Goal: Task Accomplishment & Management: Complete application form

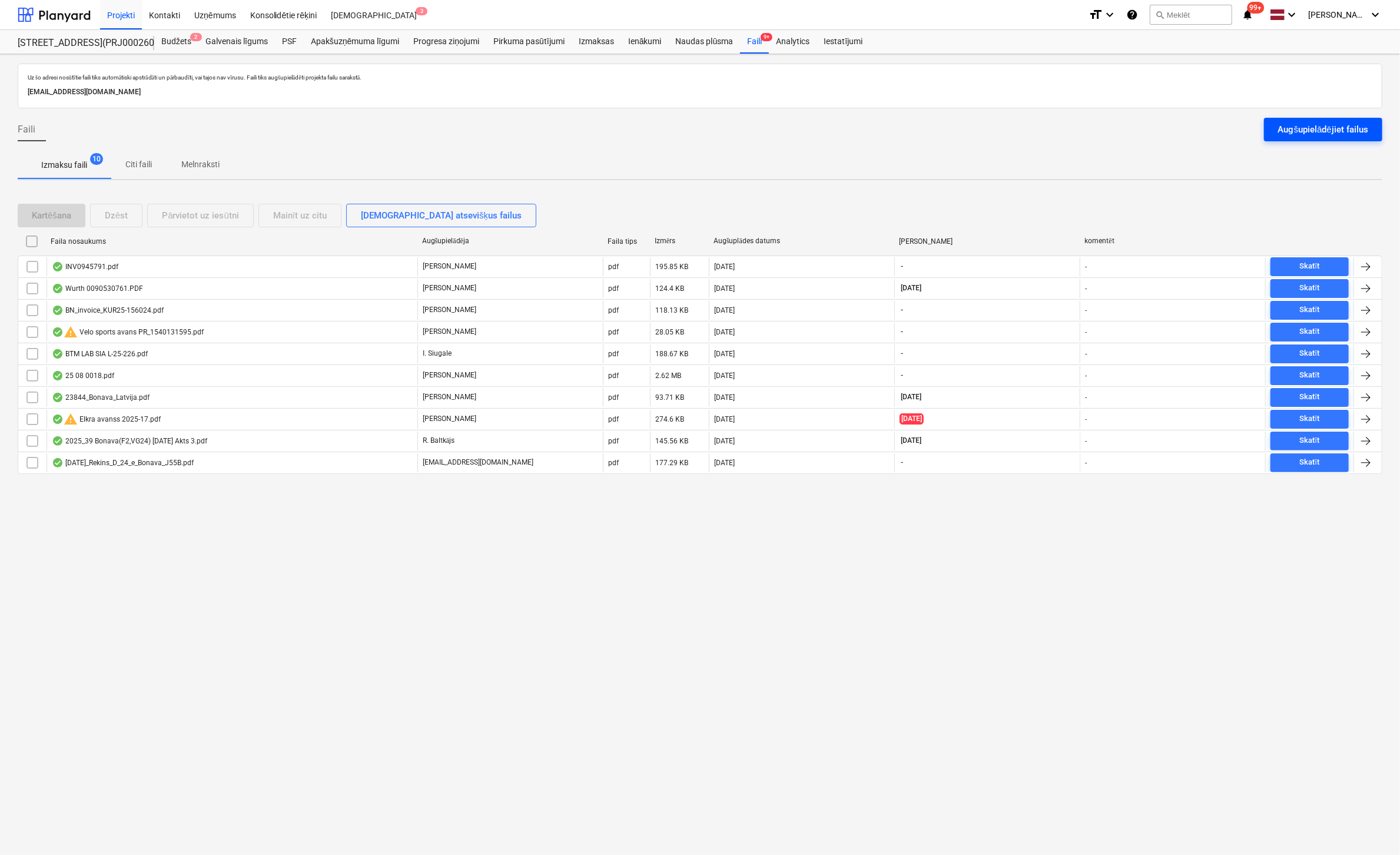
click at [1277, 127] on button "Augšupielādējiet failus" at bounding box center [1322, 129] width 118 height 24
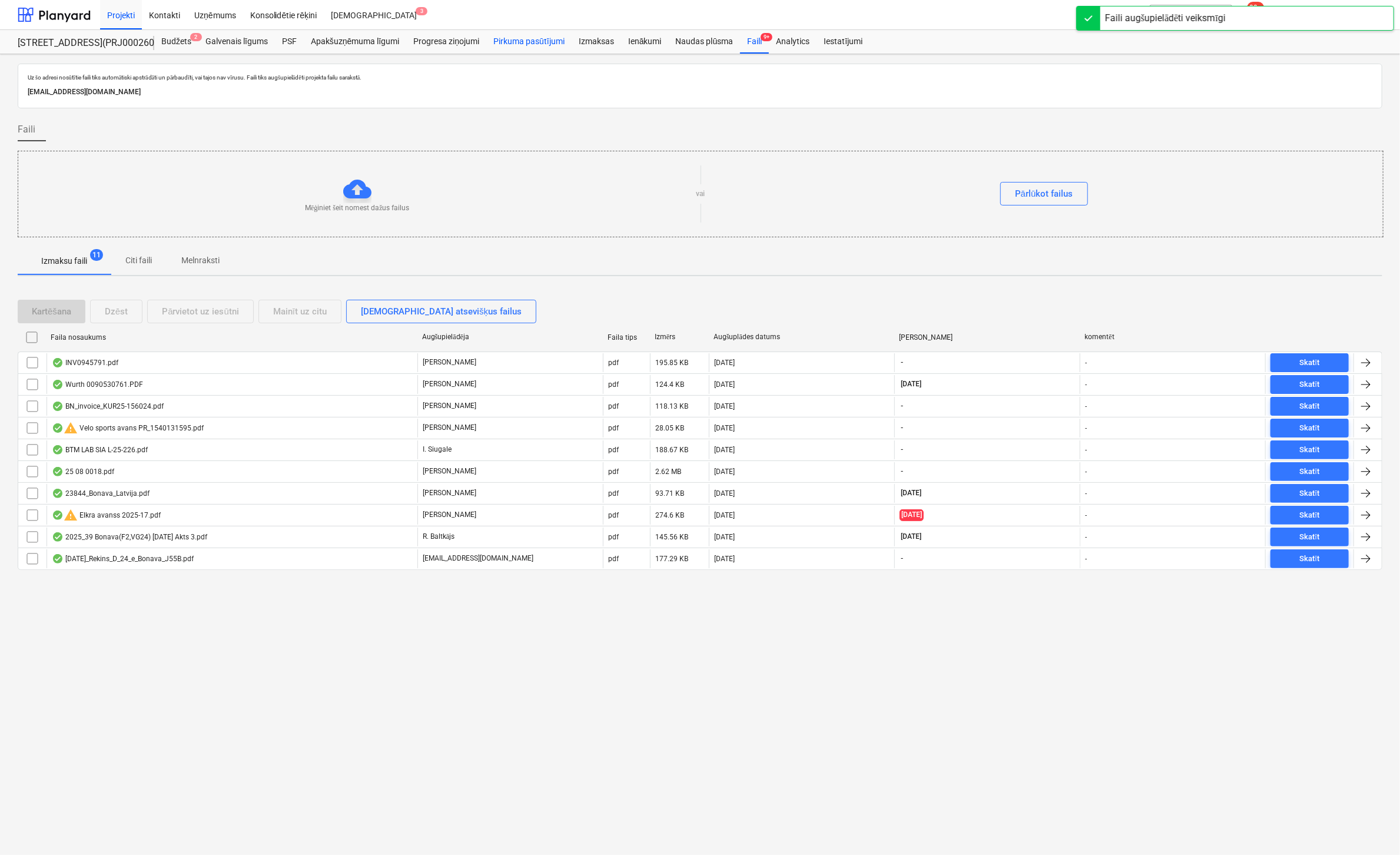
click at [521, 40] on div "Pirkuma pasūtījumi" at bounding box center [529, 42] width 86 height 24
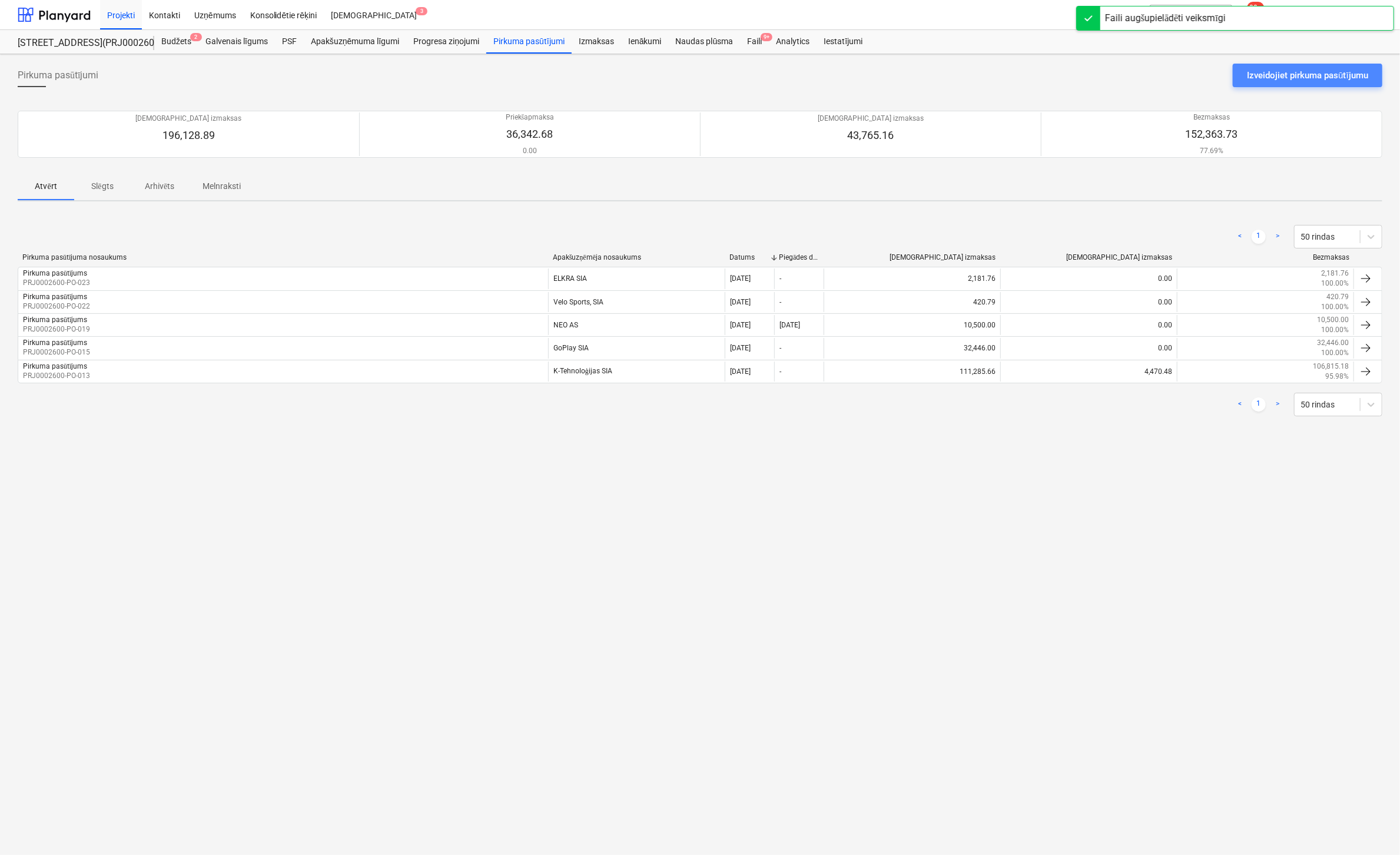
click at [1275, 69] on div "Izveidojiet pirkuma pasūtījumu" at bounding box center [1307, 75] width 122 height 16
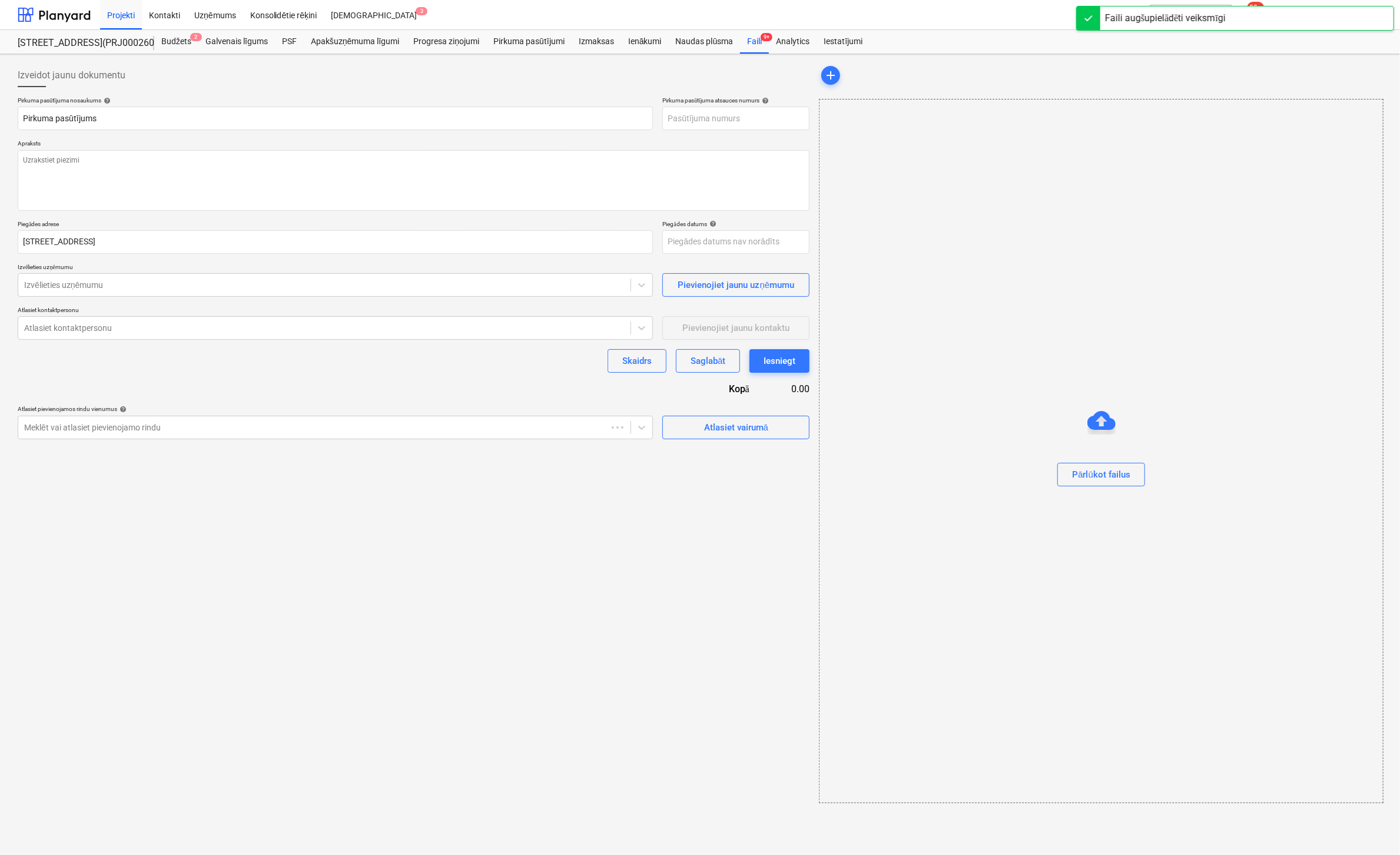
type textarea "x"
type input "PRJ0002600-PO-024"
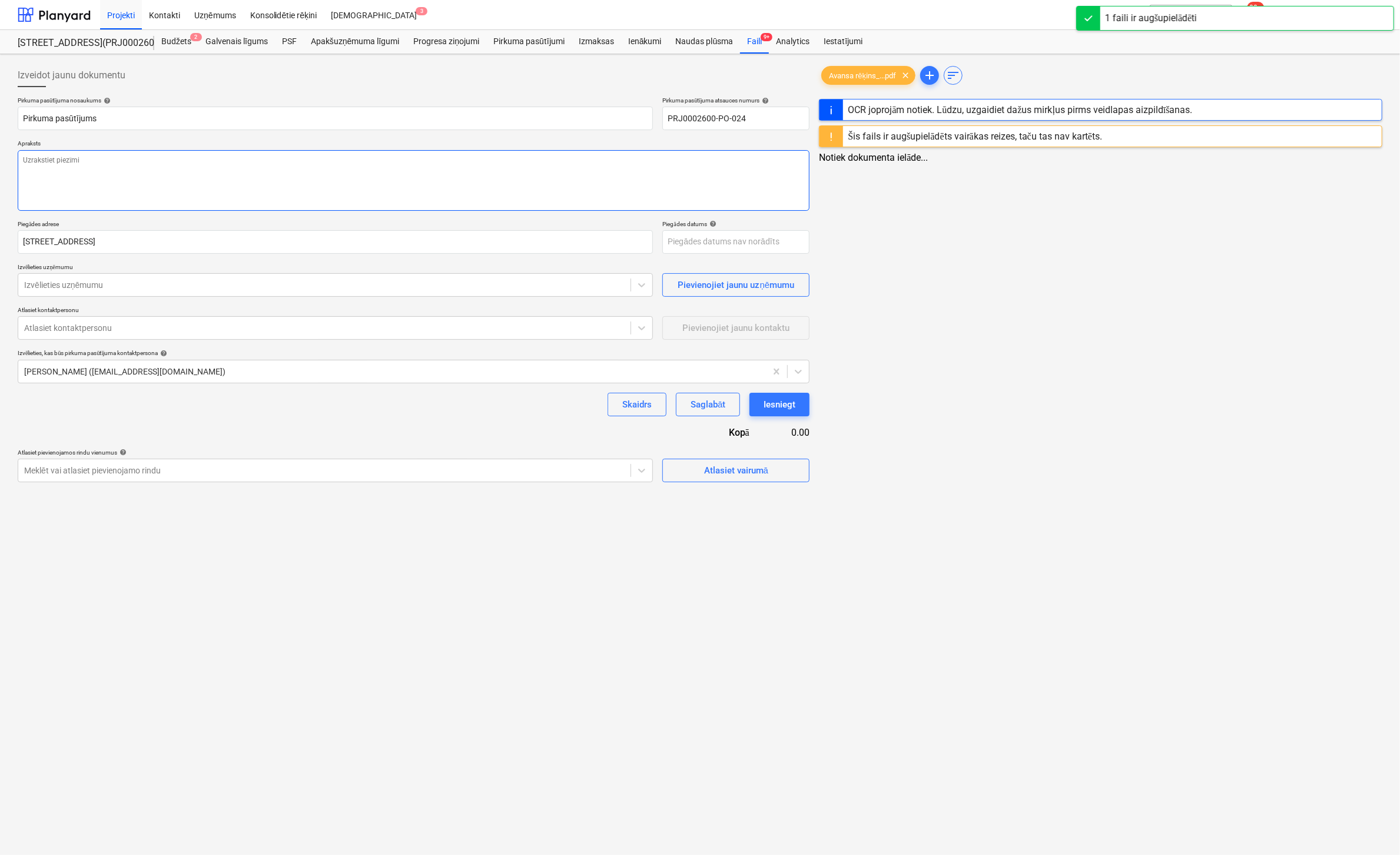
click at [287, 160] on textarea at bounding box center [414, 180] width 791 height 60
type textarea "x"
type textarea "B"
type textarea "x"
type textarea "Ba"
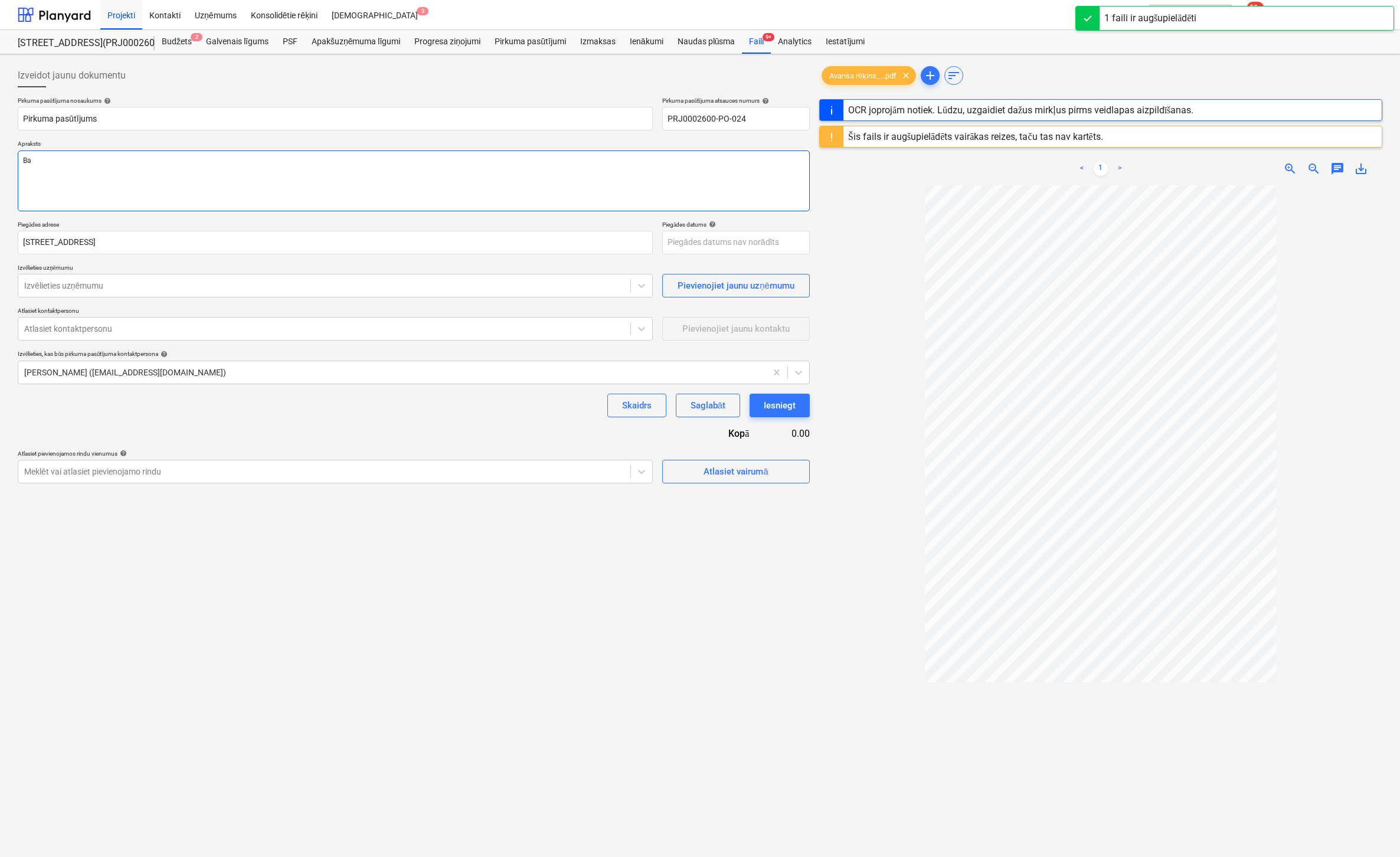
type textarea "x"
type textarea "[MEDICAL_DATA]"
type textarea "x"
type textarea "Balk"
type textarea "x"
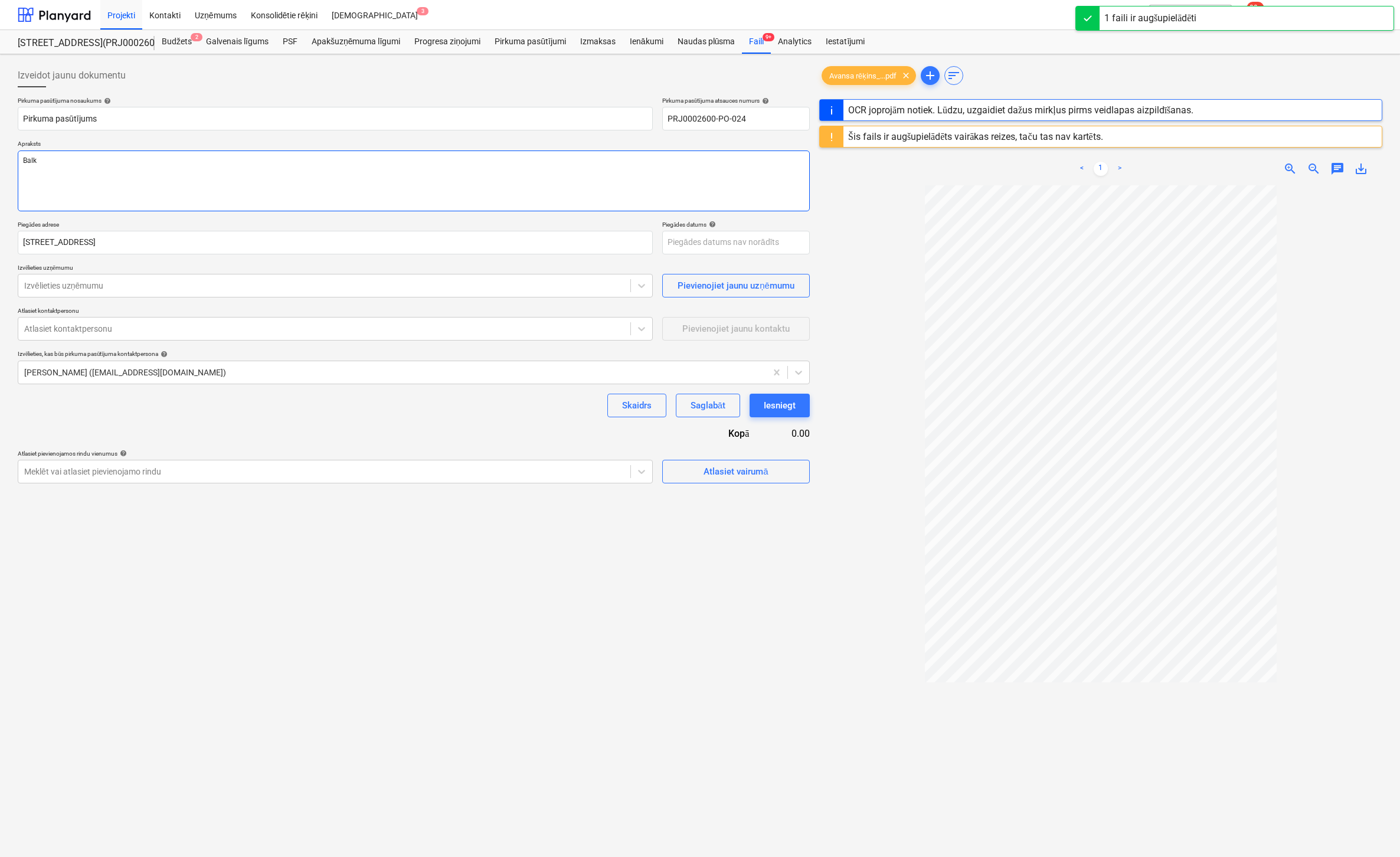
type textarea "[PERSON_NAME]"
type textarea "x"
type textarea "Balkon"
type textarea "x"
type textarea "Balkona"
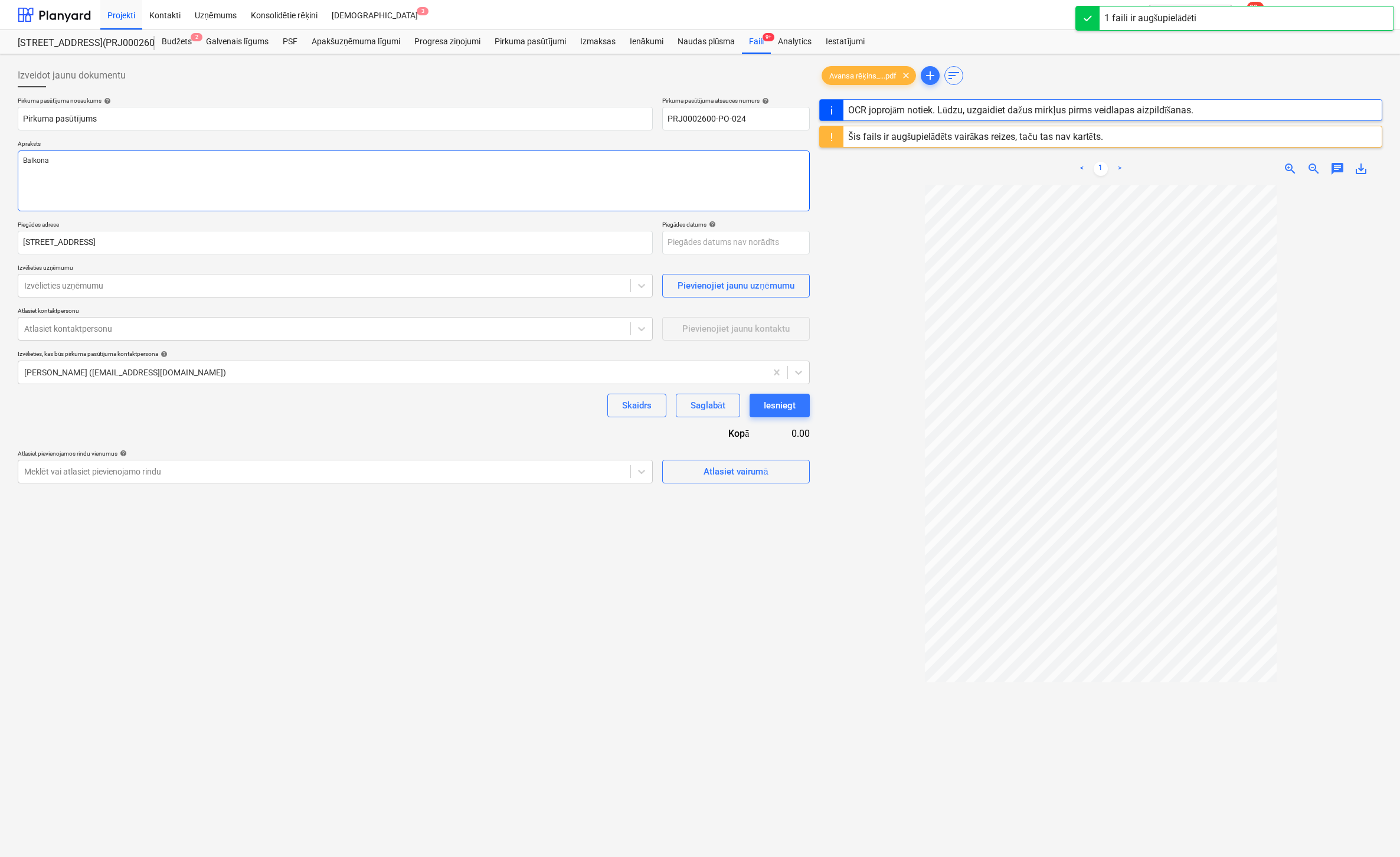
type textarea "x"
type textarea "Balkona l"
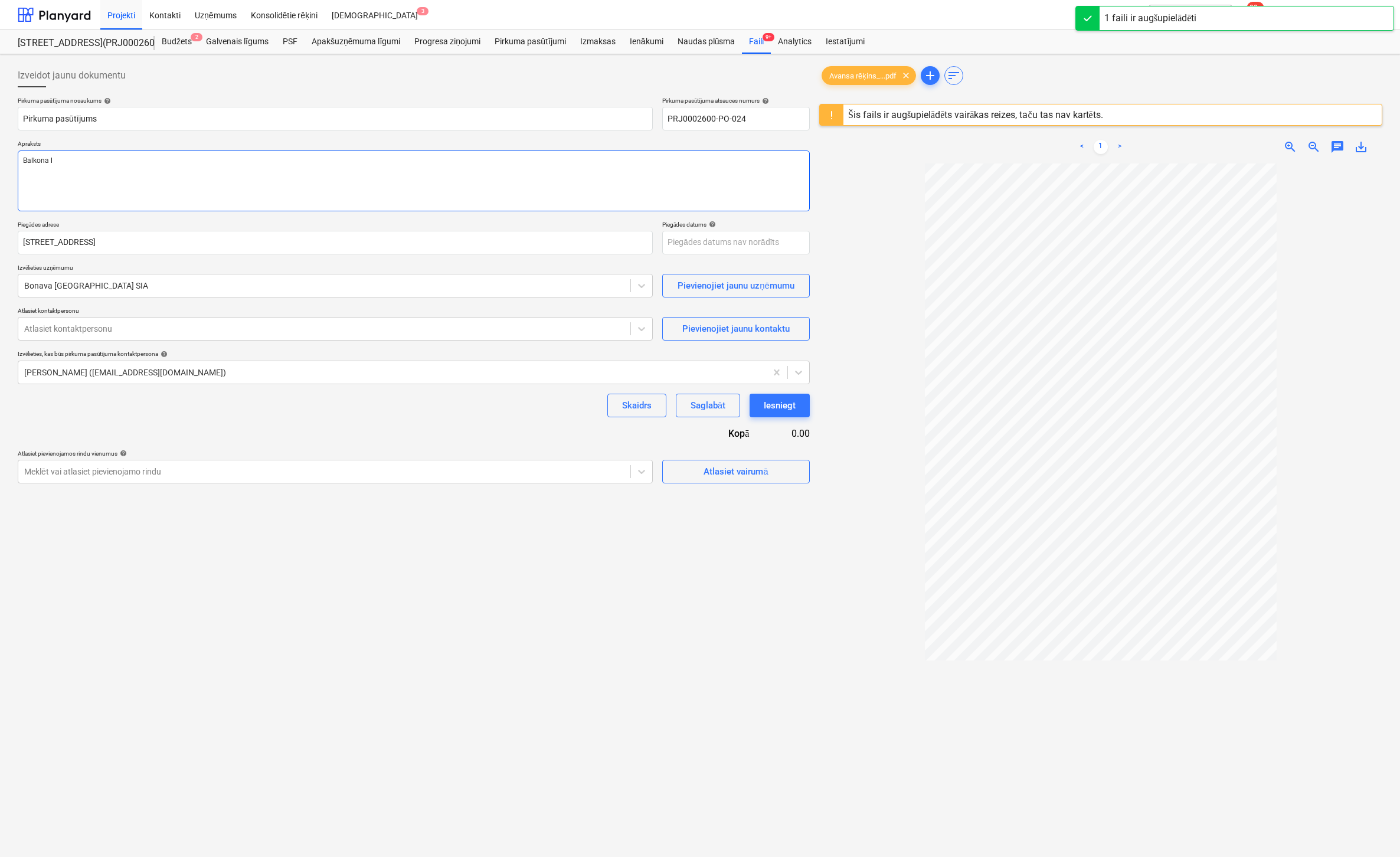
type textarea "x"
type textarea "Balkona le"
type textarea "x"
type textarea "Balkona len"
type textarea "x"
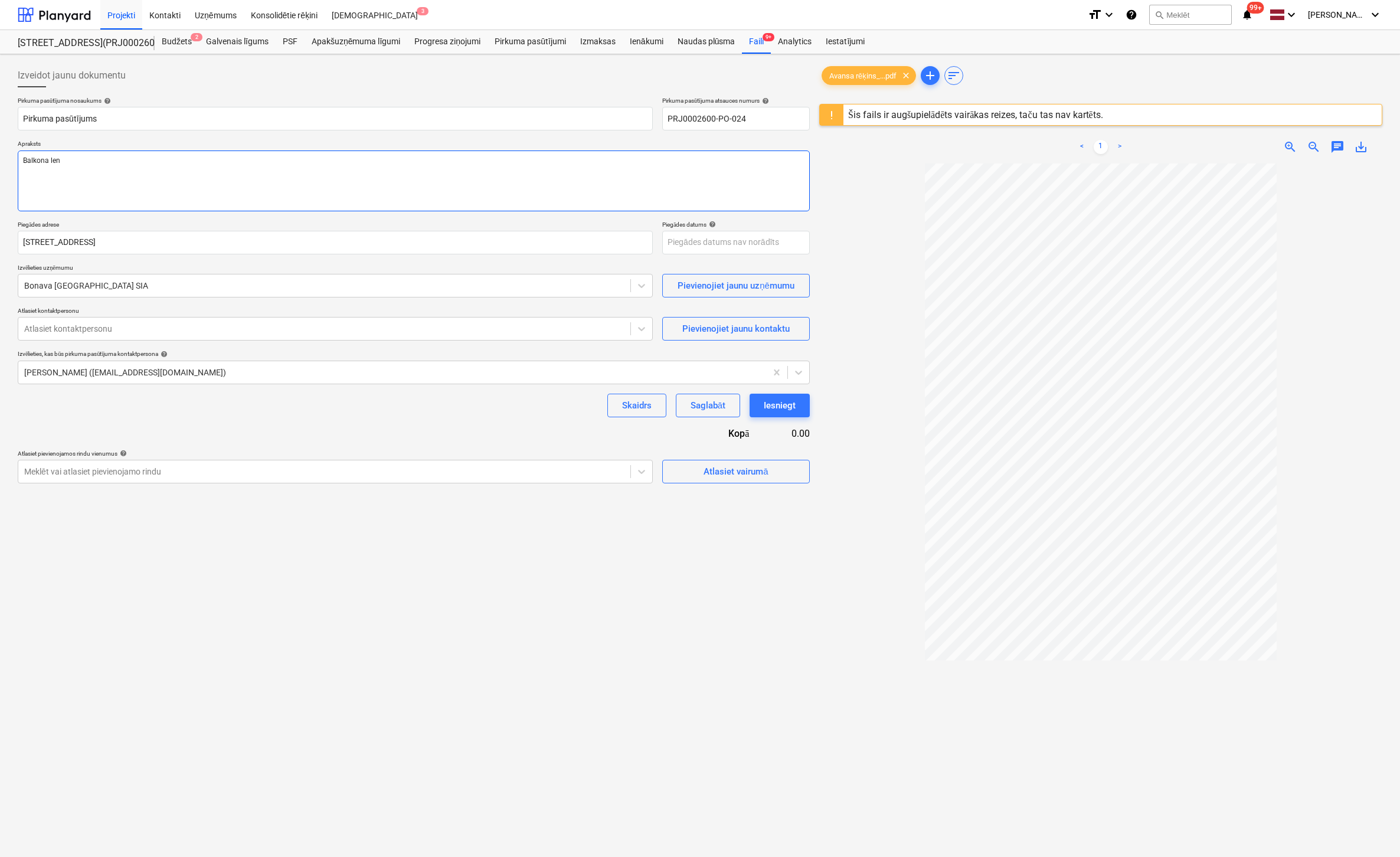
type textarea "Balkona lent"
type textarea "x"
type textarea "Balkona lenta"
type textarea "x"
type textarea "Balkona lentas"
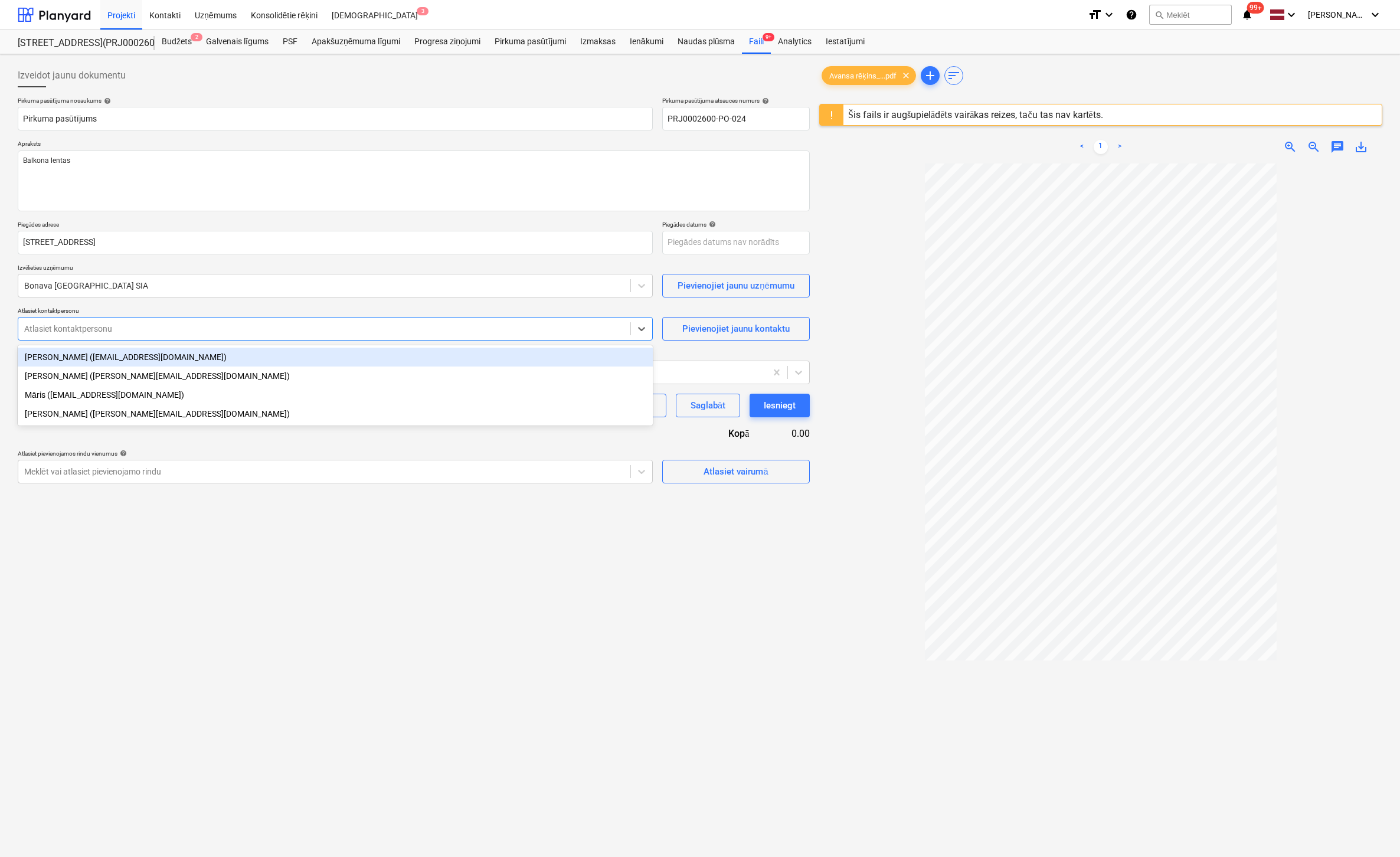
click at [118, 334] on div at bounding box center [325, 329] width 600 height 11
type textarea "x"
click at [137, 281] on div at bounding box center [325, 285] width 600 height 11
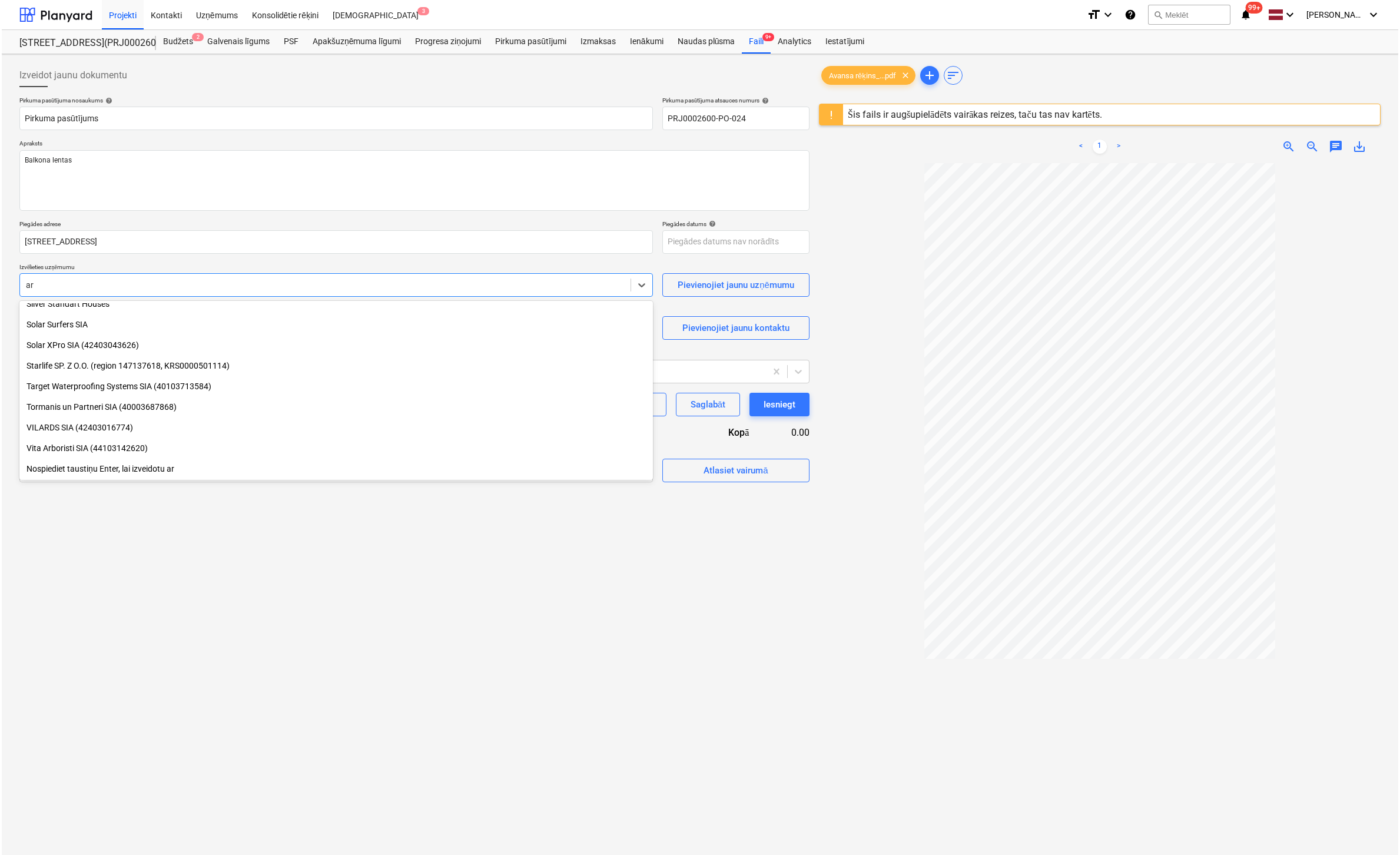
scroll to position [1039, 0]
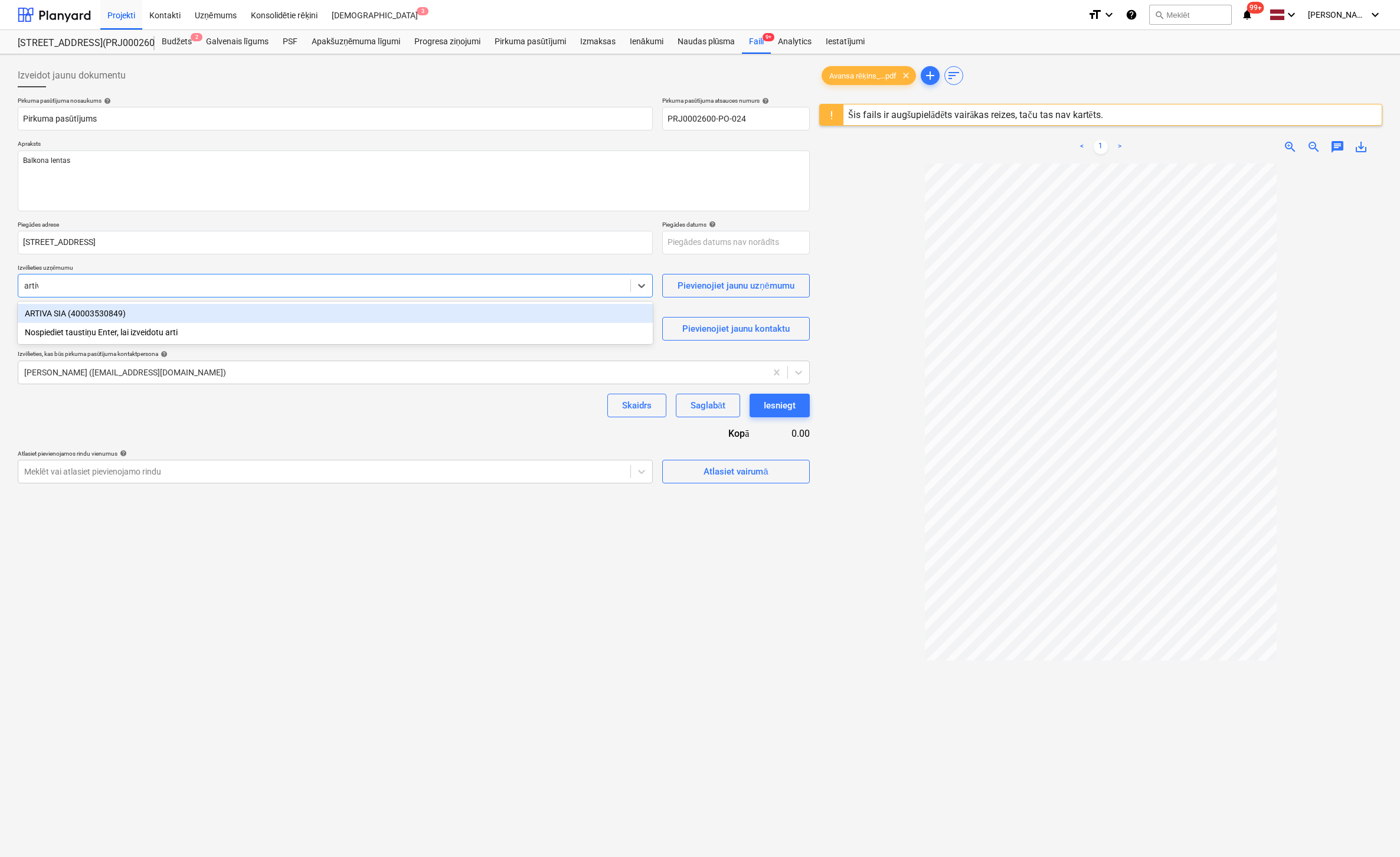
type input "artiva"
click at [119, 314] on div "ARTIVA SIA (40003530849)" at bounding box center [335, 313] width 635 height 19
type textarea "x"
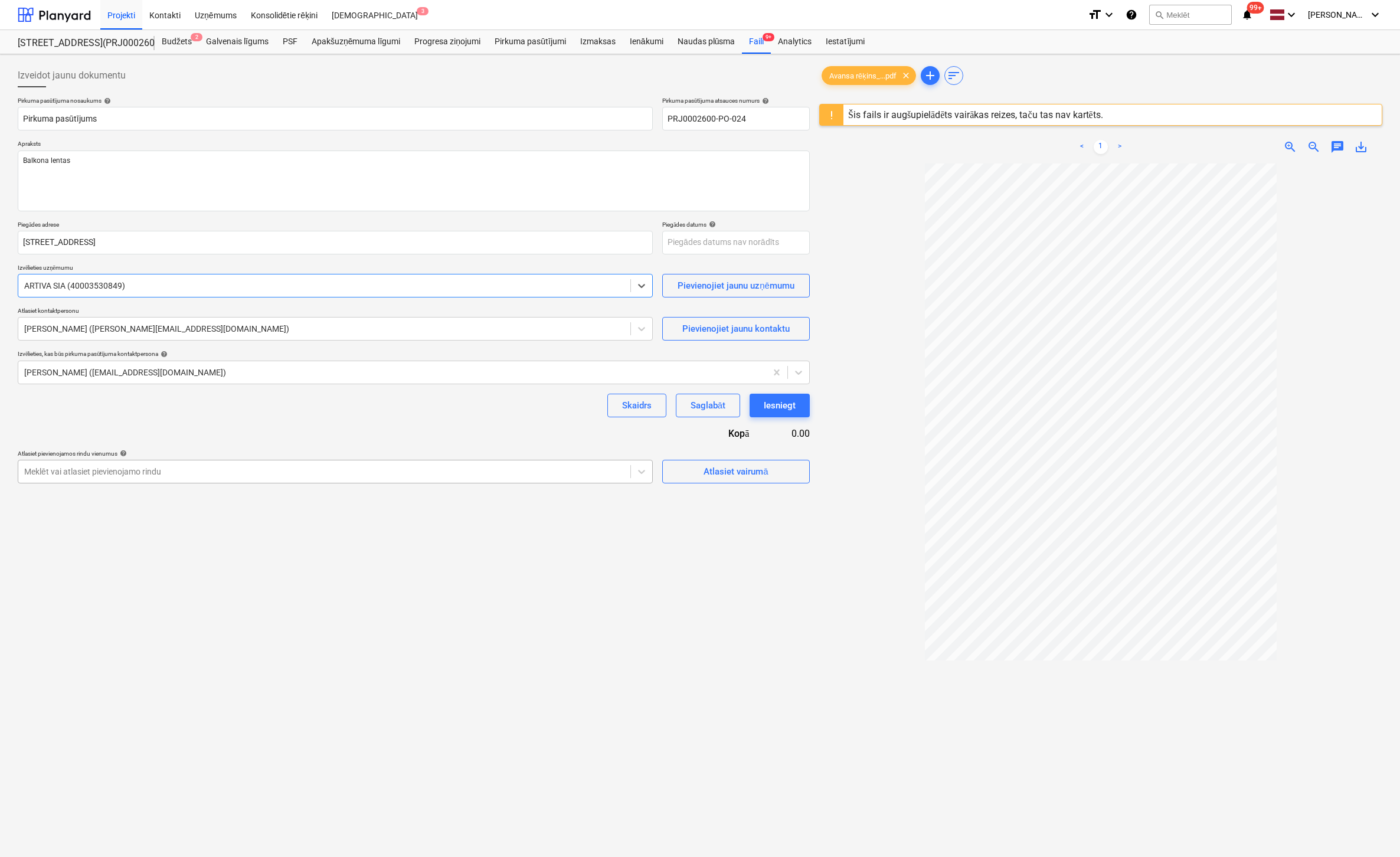
type textarea "x"
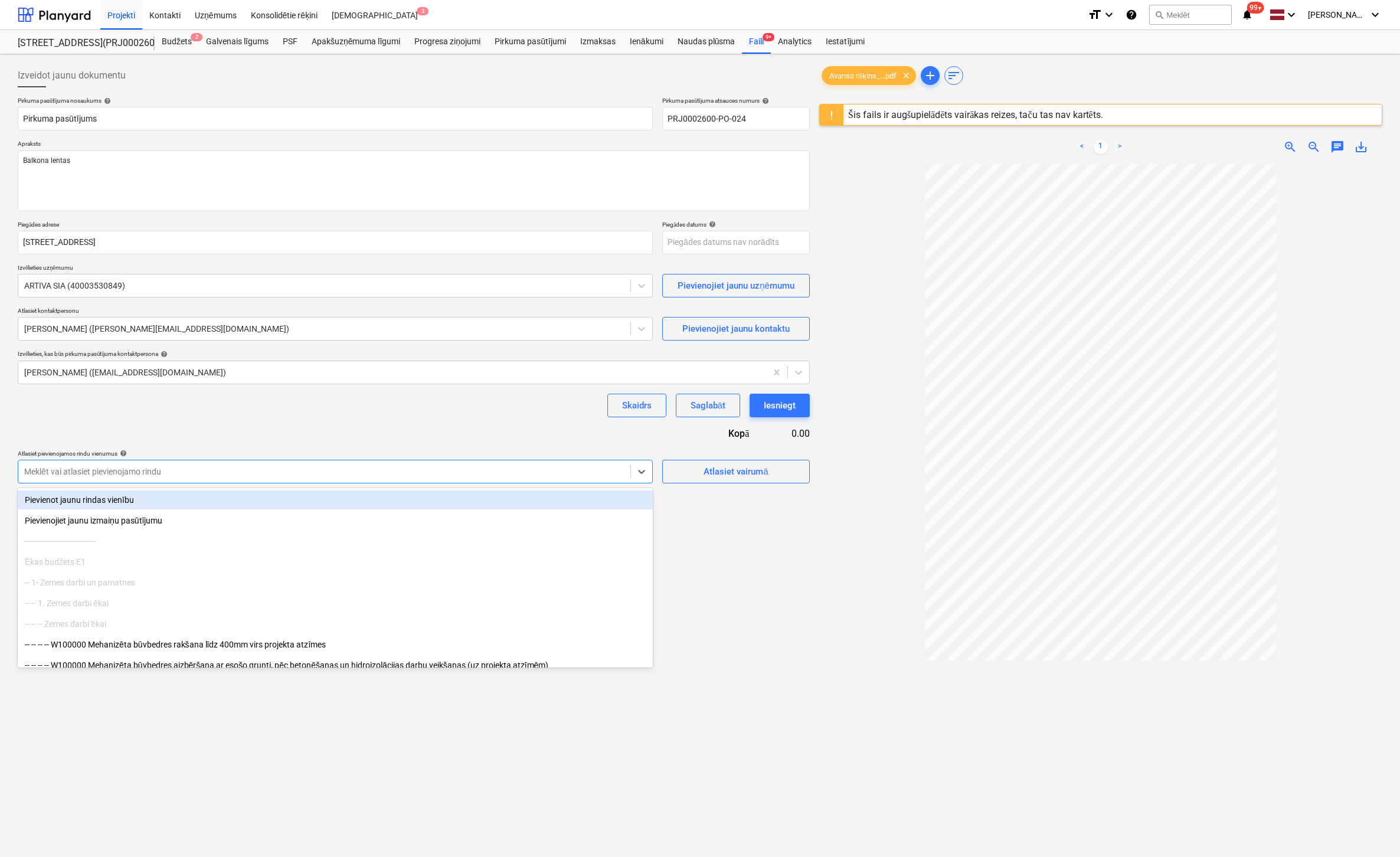
click at [571, 473] on div at bounding box center [325, 471] width 600 height 11
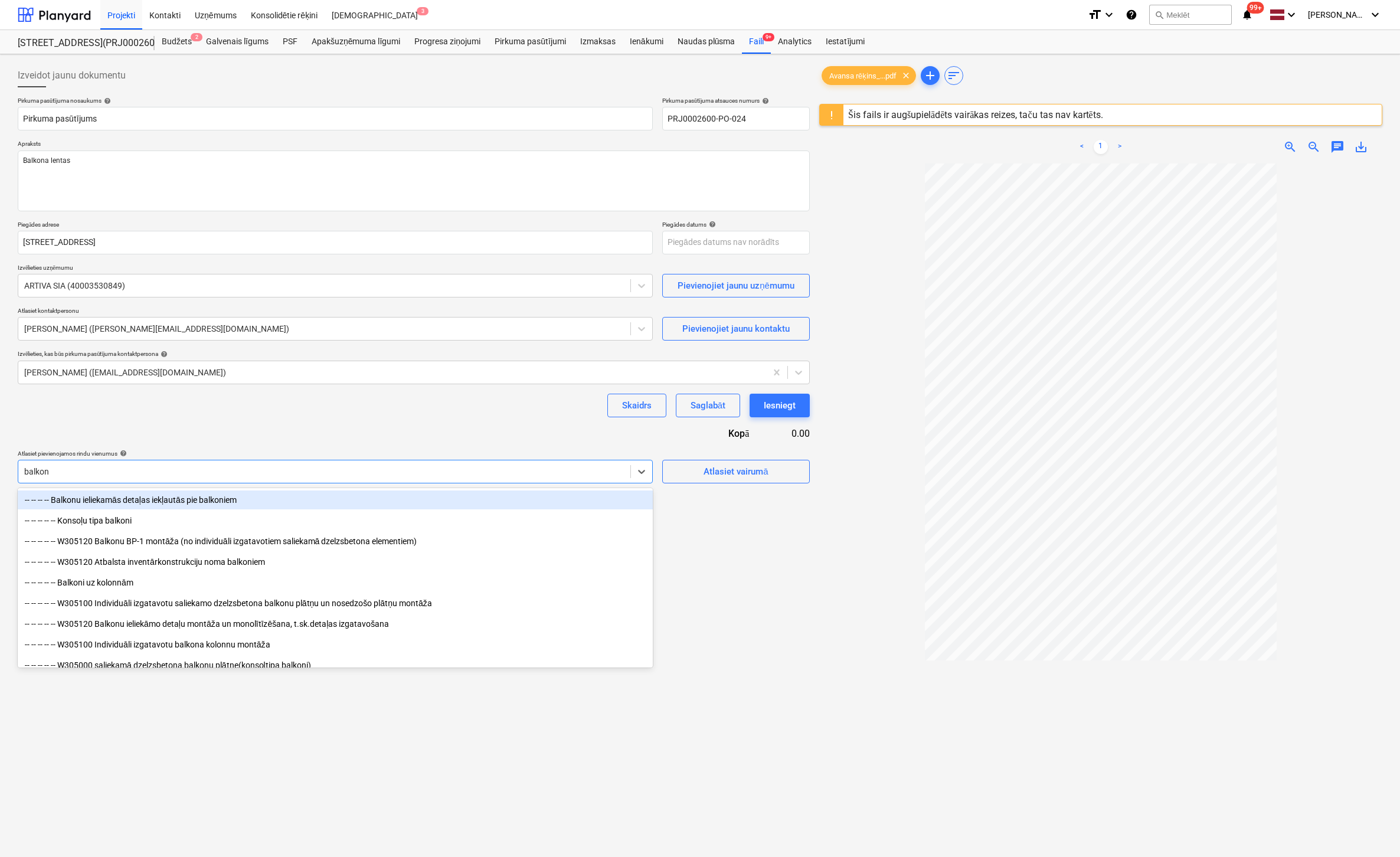
type input "balkona"
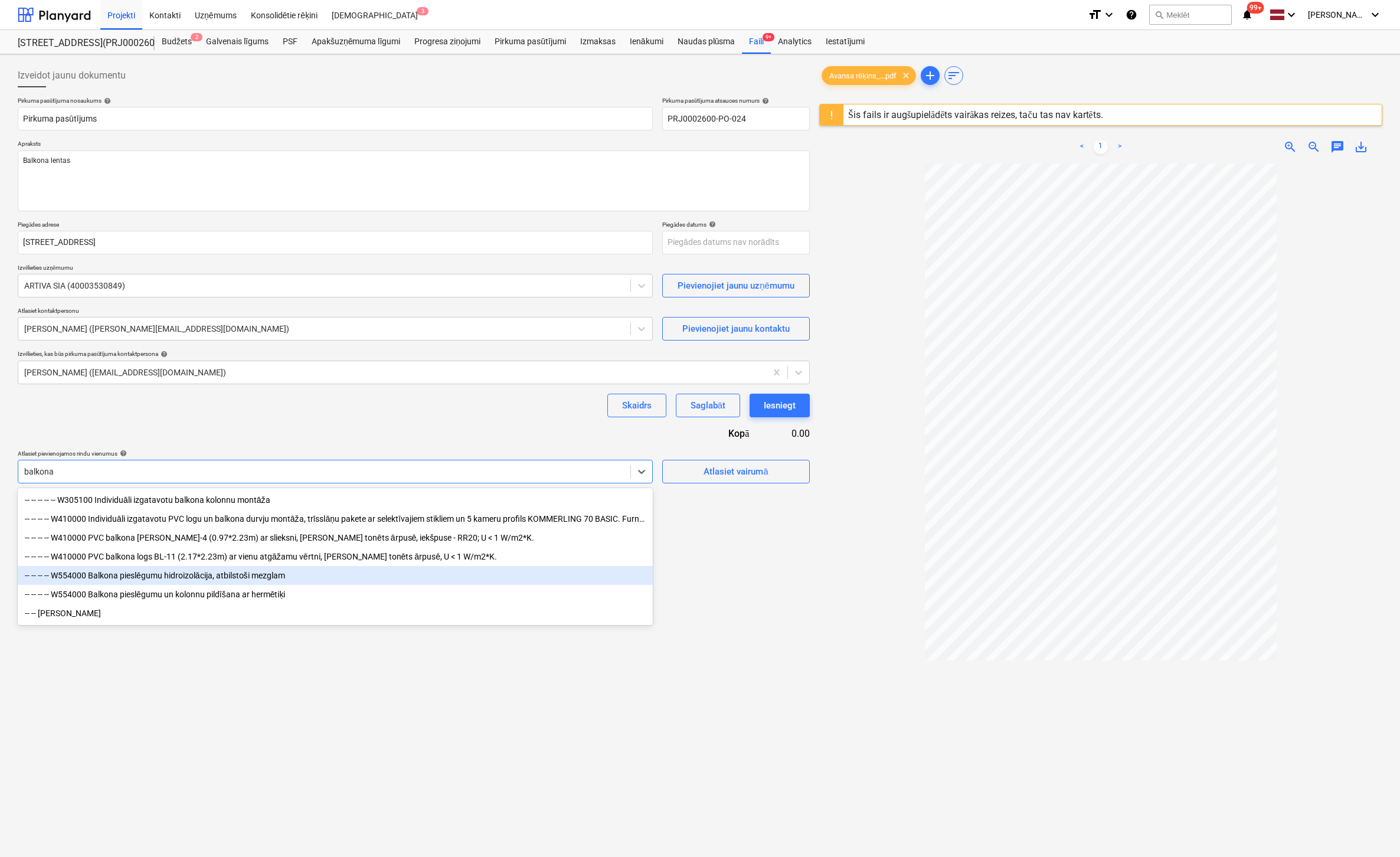
click at [137, 578] on div "-- -- -- -- W554000 Balkona pieslēgumu hidroizolācija, atbilstoši mezglam" at bounding box center [335, 575] width 635 height 19
type textarea "x"
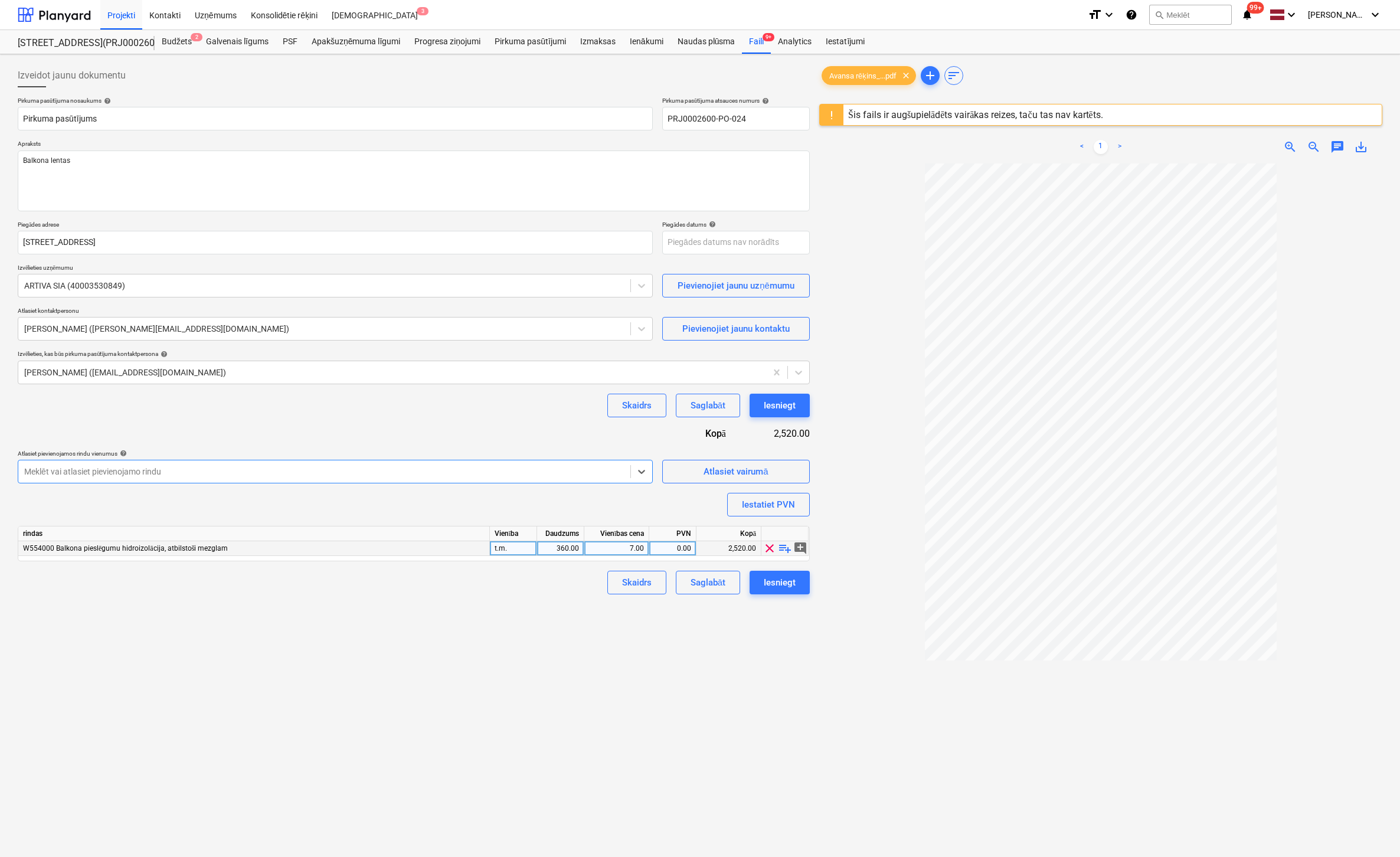
type textarea "x"
click at [566, 550] on div "360.00" at bounding box center [559, 549] width 37 height 15
type input "1"
type textarea "x"
click at [638, 545] on div "7.00" at bounding box center [616, 549] width 55 height 15
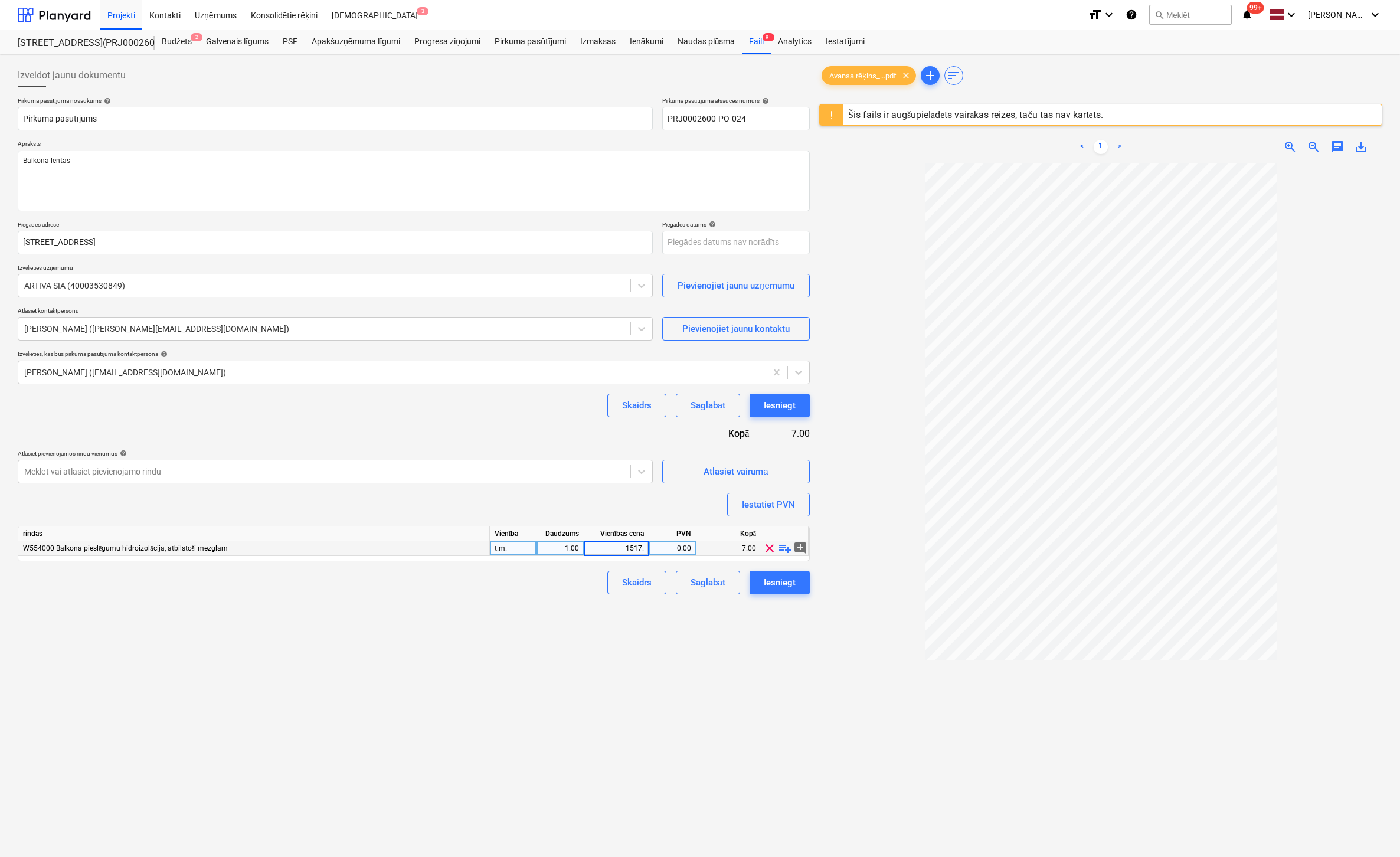
type input "1517.4"
click at [608, 632] on div "Izveidot jaunu dokumentu Pirkuma pasūtījuma nosaukums help Pirkuma pasūtījums P…" at bounding box center [414, 525] width 801 height 933
click at [787, 584] on div "Iesniegt" at bounding box center [779, 582] width 32 height 16
type textarea "x"
